Goal: Transaction & Acquisition: Purchase product/service

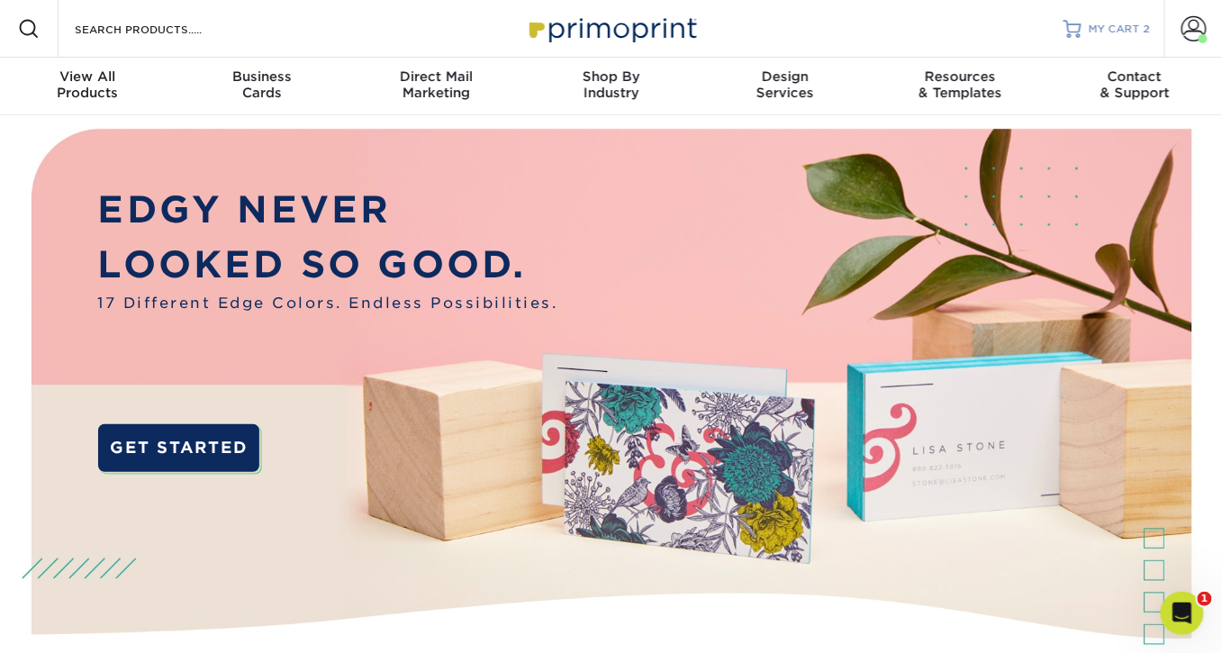
click at [1135, 26] on span "MY CART" at bounding box center [1114, 29] width 51 height 15
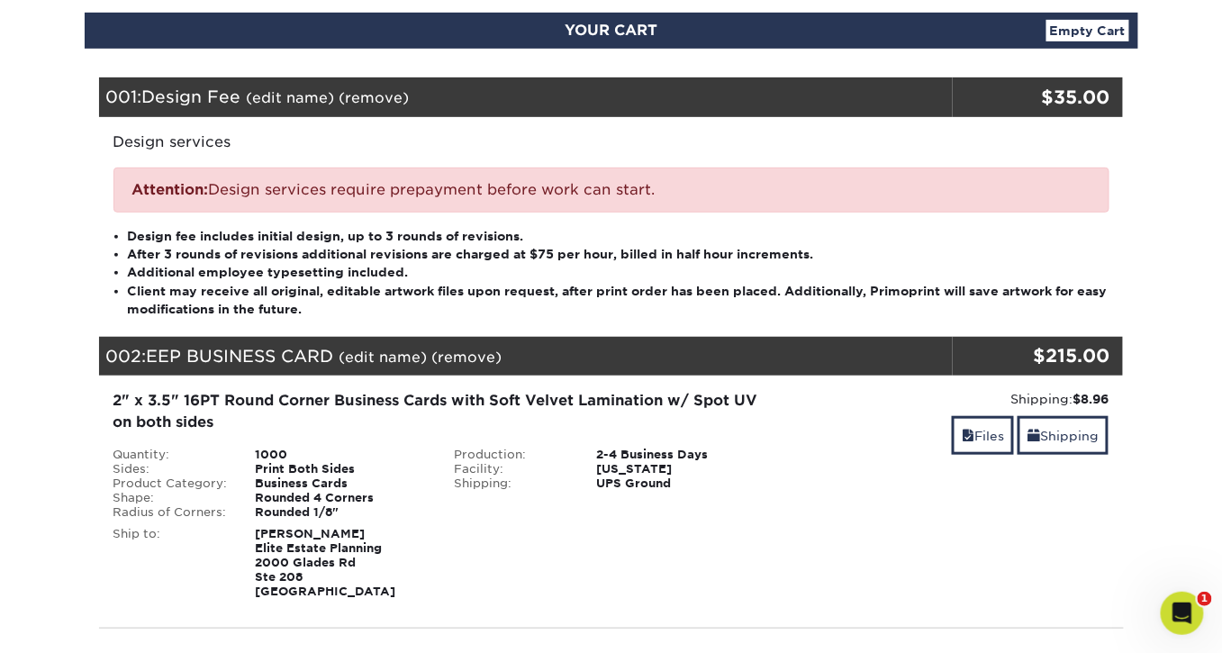
scroll to position [162, 0]
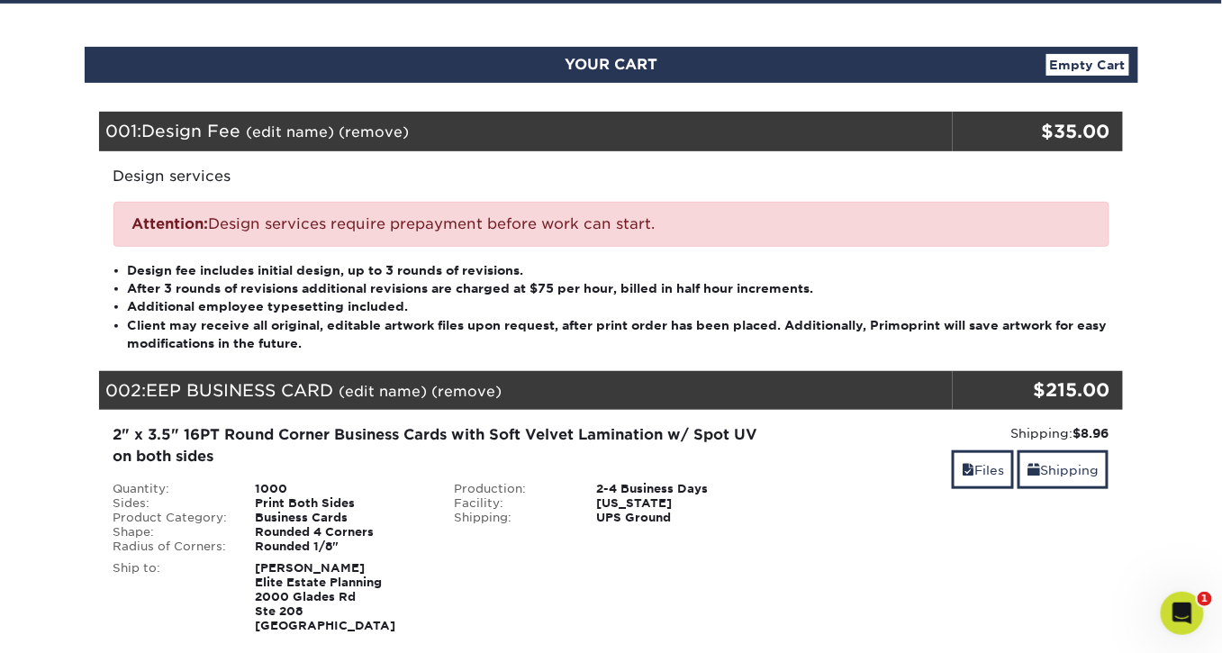
click at [556, 271] on li "Design fee includes initial design, up to 3 rounds of revisions." at bounding box center [619, 270] width 982 height 18
click at [516, 226] on div "Attention: Design services require prepayment before work can start." at bounding box center [611, 224] width 996 height 45
click at [313, 129] on link "(edit name)" at bounding box center [291, 131] width 88 height 17
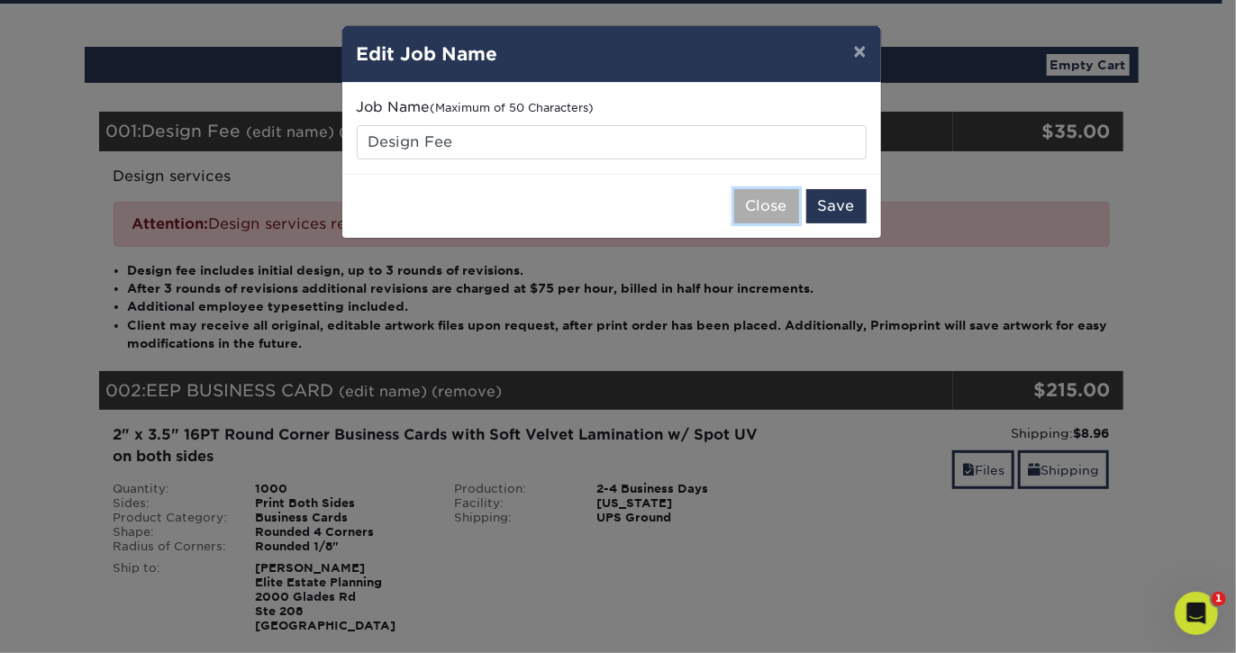
click at [763, 213] on button "Close" at bounding box center [766, 206] width 65 height 34
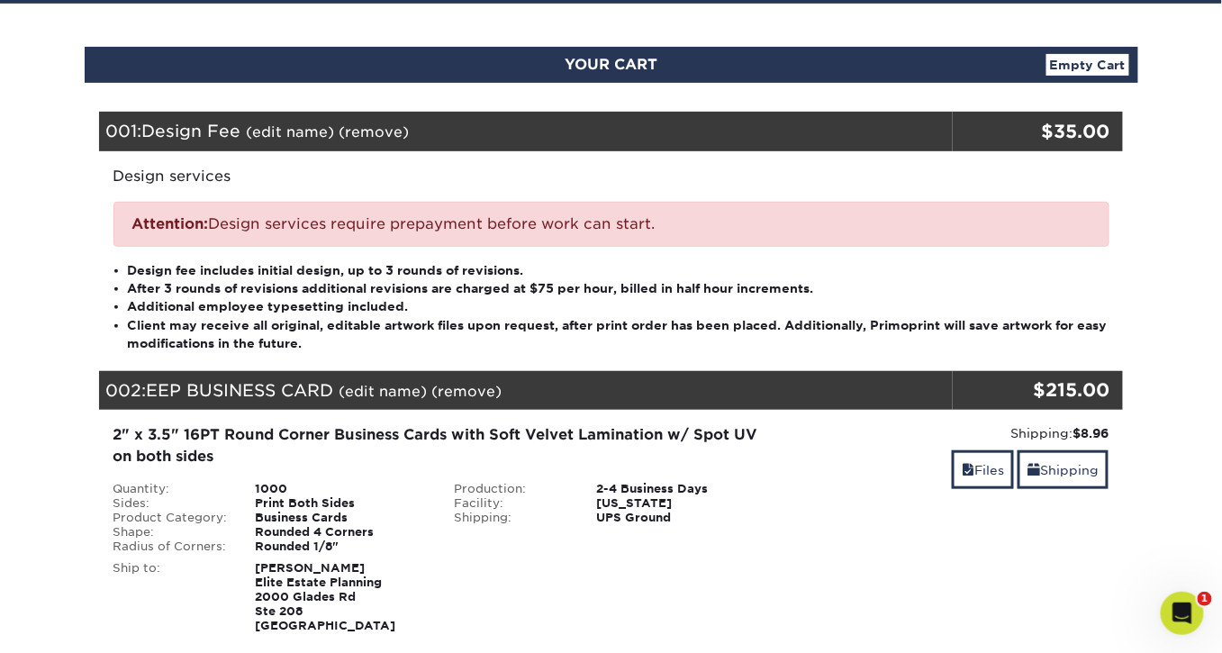
scroll to position [144, 0]
